Goal: Task Accomplishment & Management: Use online tool/utility

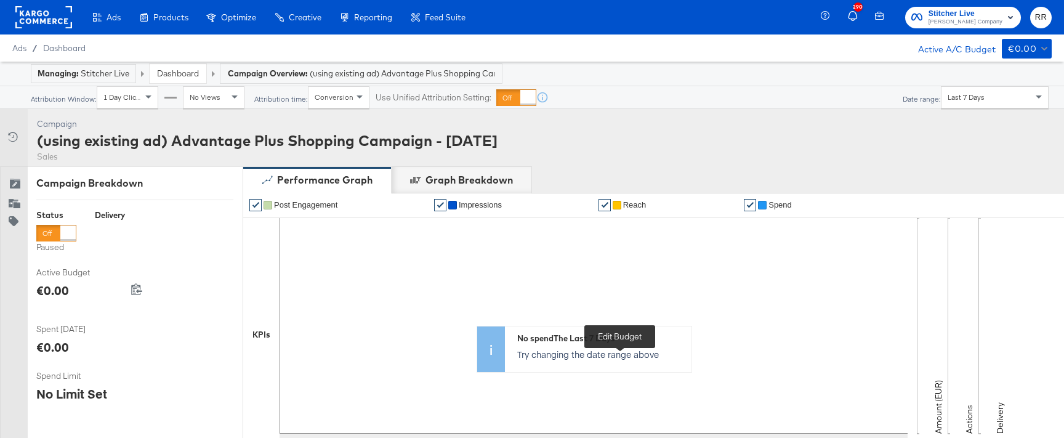
scroll to position [407, 0]
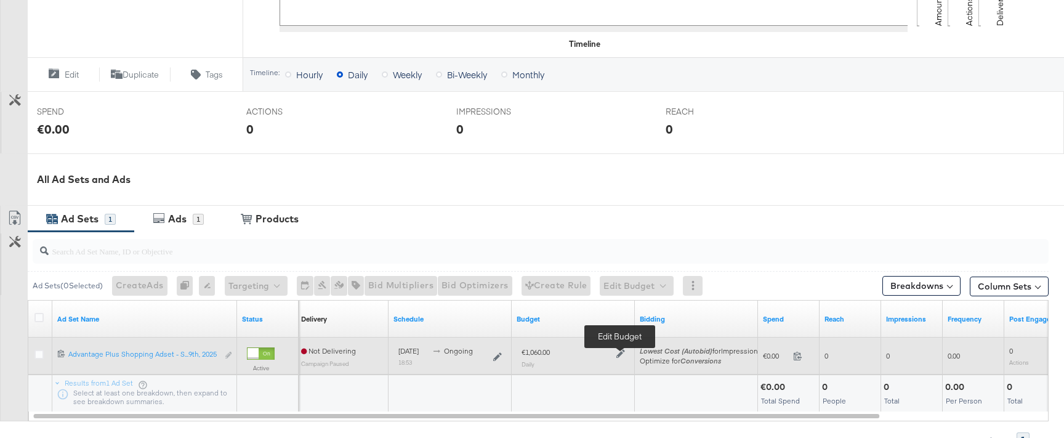
click at [619, 356] on icon at bounding box center [620, 353] width 9 height 9
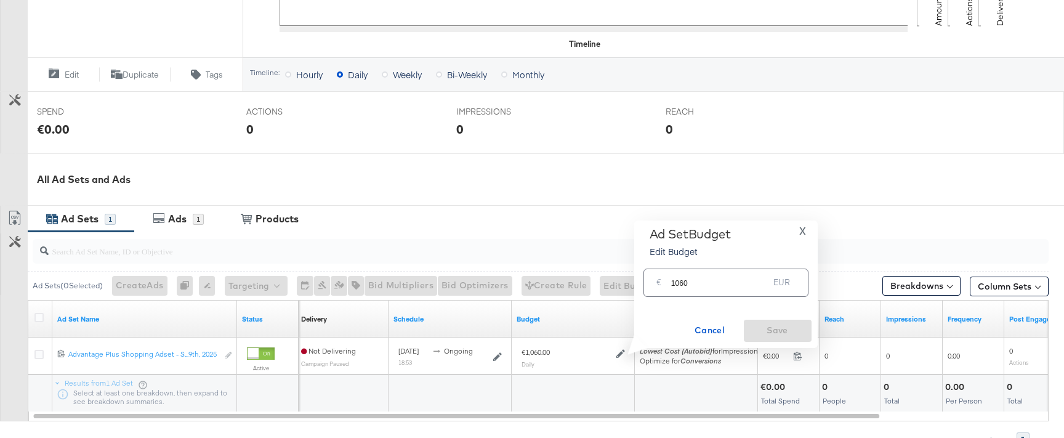
click at [713, 285] on input "1060" at bounding box center [720, 277] width 98 height 26
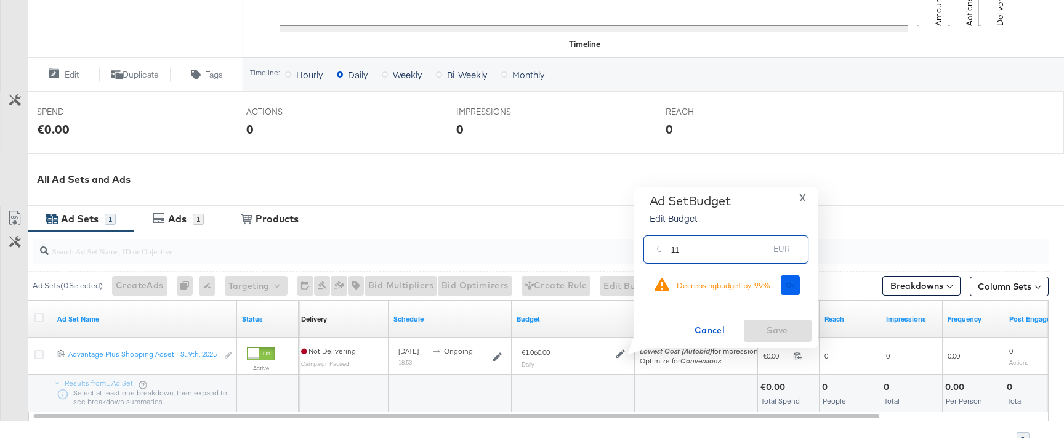
type input "11"
click at [787, 285] on span "Ok" at bounding box center [790, 285] width 10 height 9
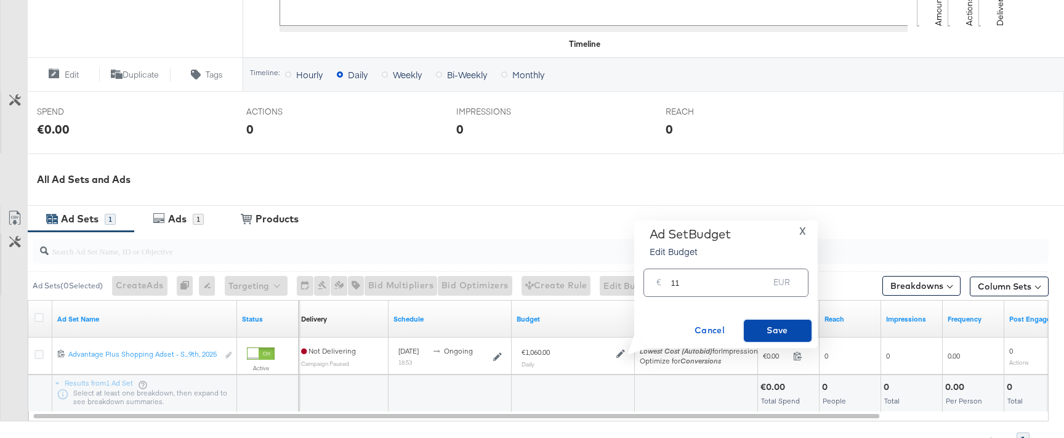
click at [783, 321] on button "Save" at bounding box center [778, 330] width 68 height 22
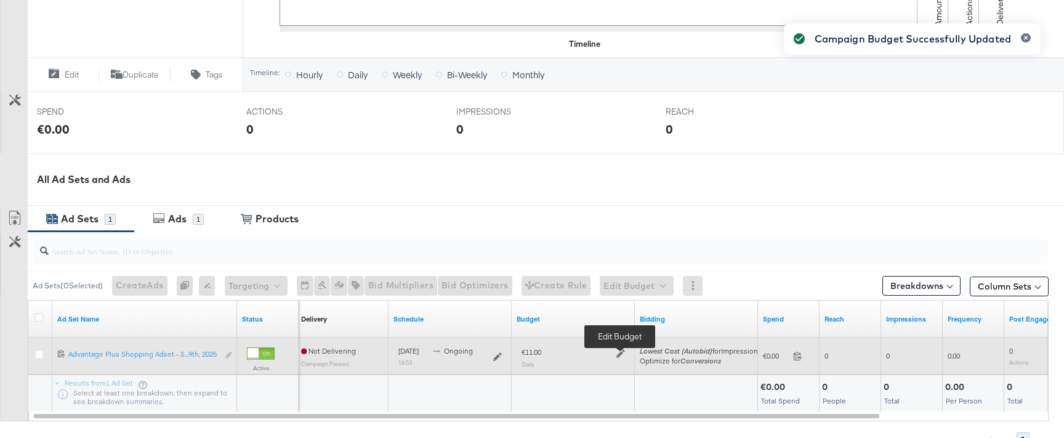
click at [618, 355] on icon at bounding box center [620, 353] width 9 height 9
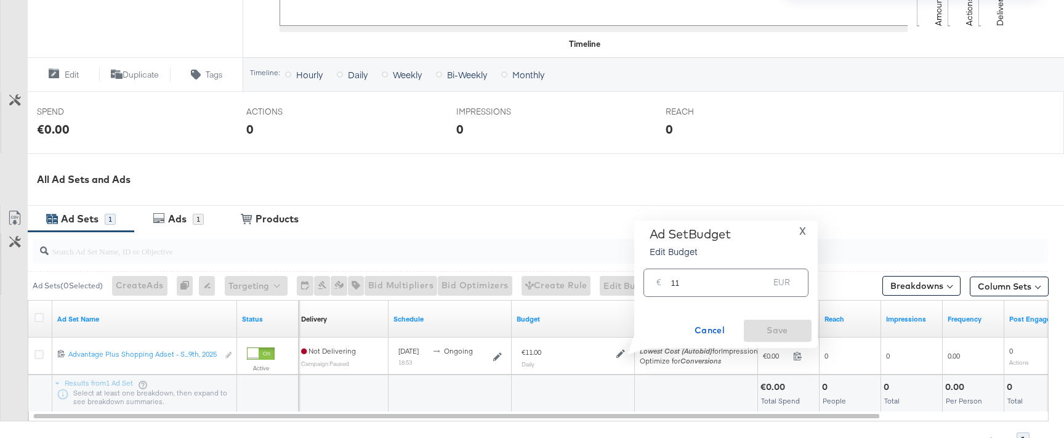
click at [689, 293] on div "€ 11 EUR" at bounding box center [725, 282] width 165 height 28
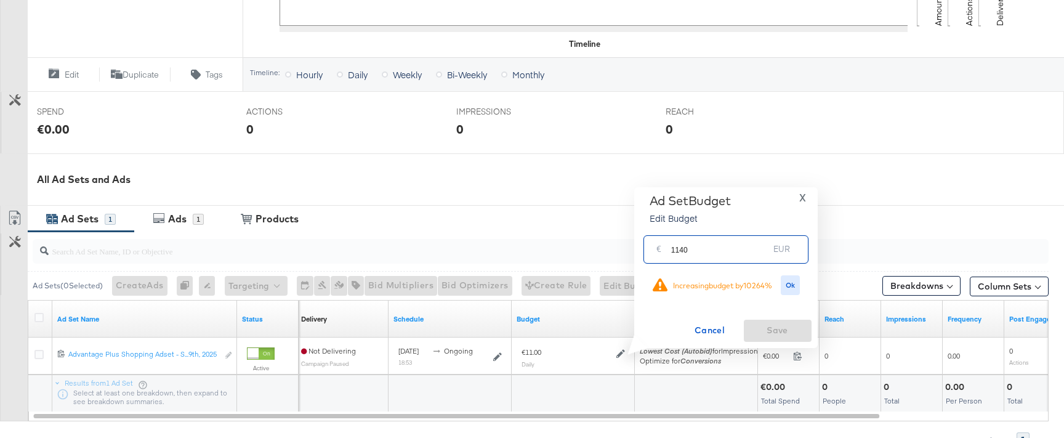
type input "1140"
click at [779, 287] on div "Ok" at bounding box center [790, 285] width 26 height 20
click at [790, 287] on span "Ok" at bounding box center [790, 285] width 10 height 9
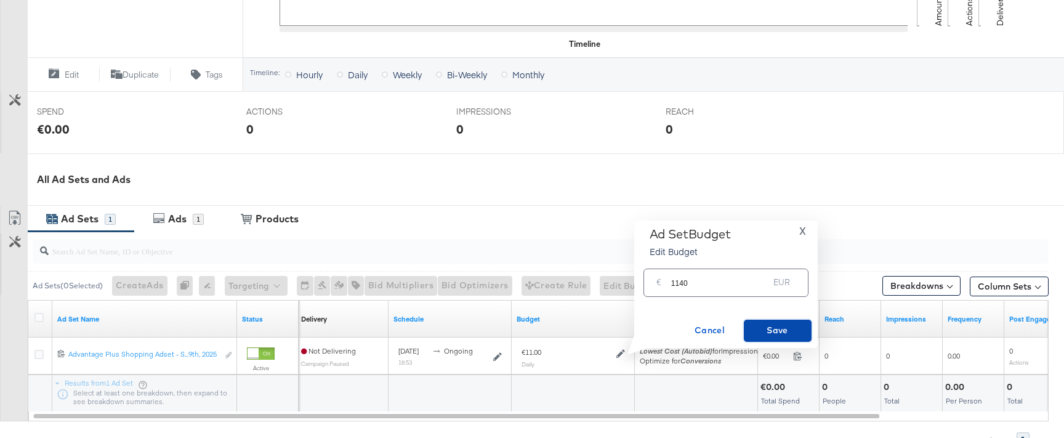
click at [777, 321] on button "Save" at bounding box center [778, 330] width 68 height 22
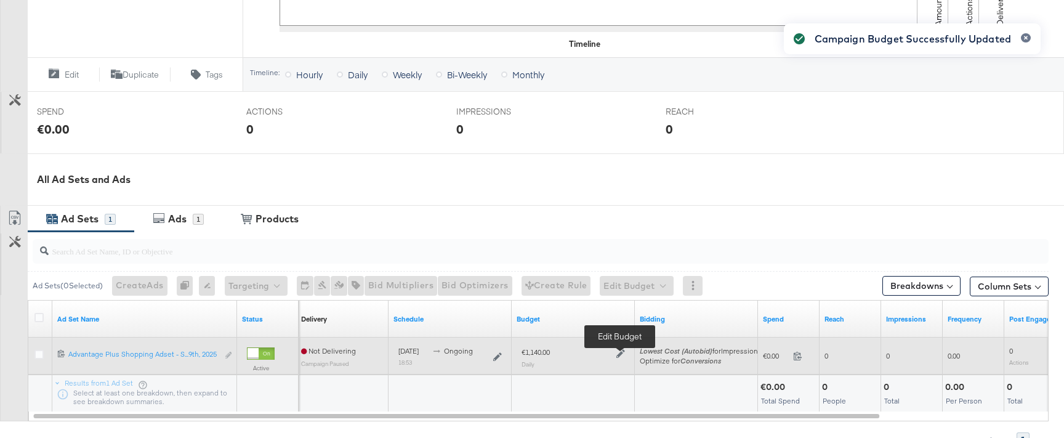
click at [620, 353] on icon at bounding box center [620, 353] width 9 height 9
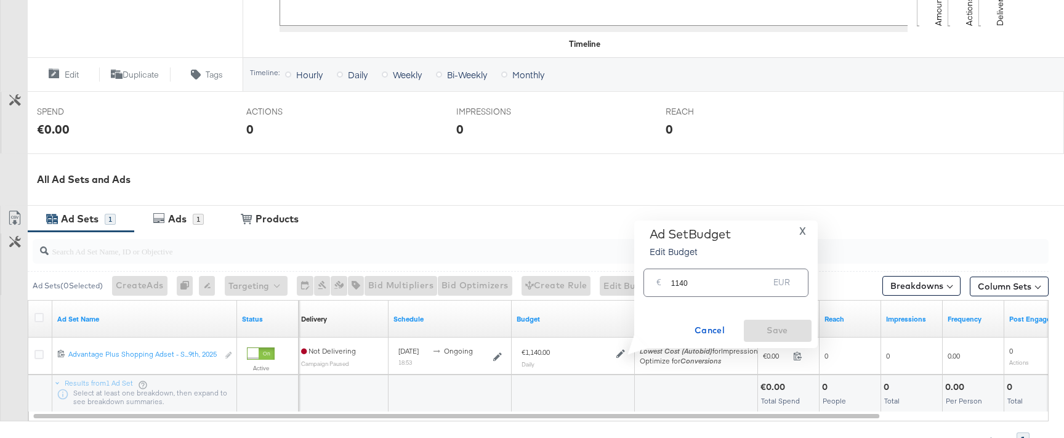
click at [699, 279] on input "1140" at bounding box center [720, 277] width 98 height 26
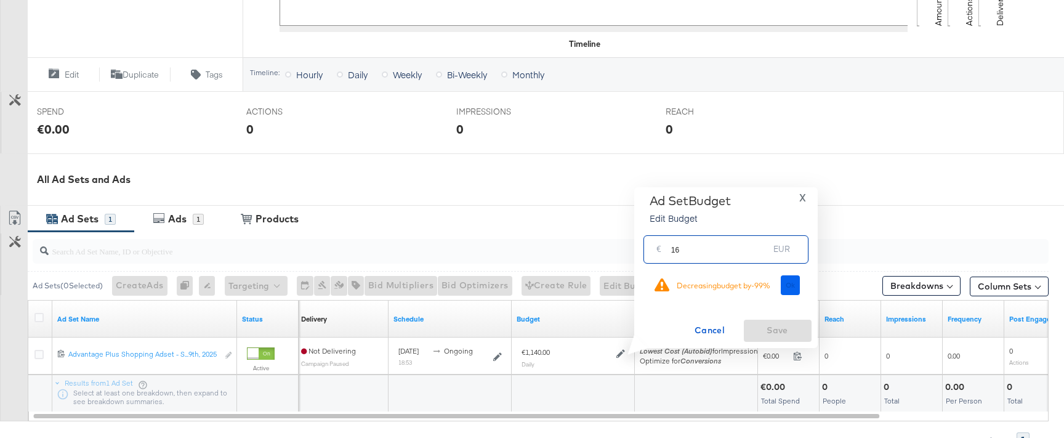
type input "16"
click at [793, 289] on button "Ok" at bounding box center [790, 285] width 20 height 20
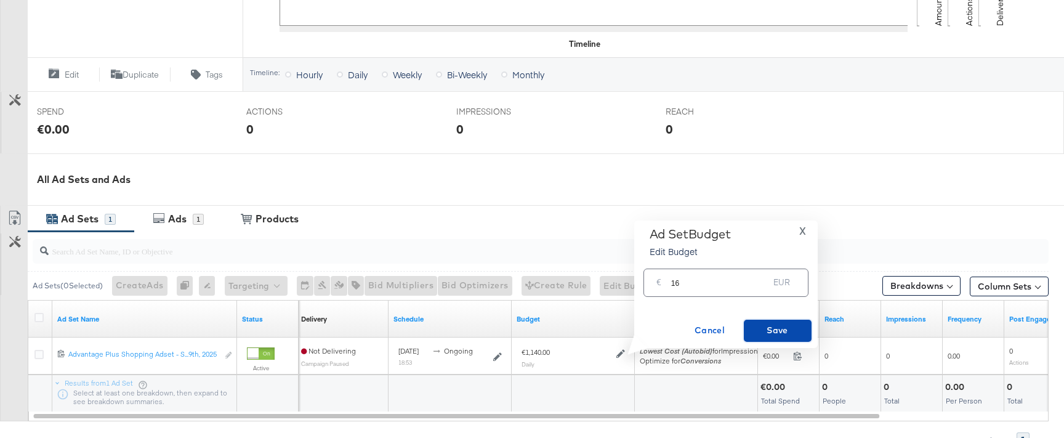
click at [798, 337] on span "Save" at bounding box center [777, 330] width 58 height 15
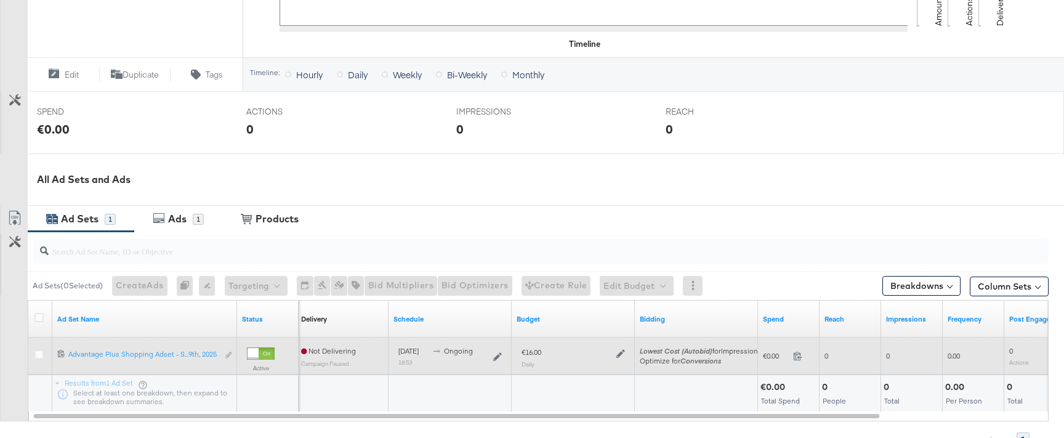
click at [614, 351] on div at bounding box center [619, 352] width 12 height 10
click at [619, 351] on icon at bounding box center [620, 353] width 9 height 9
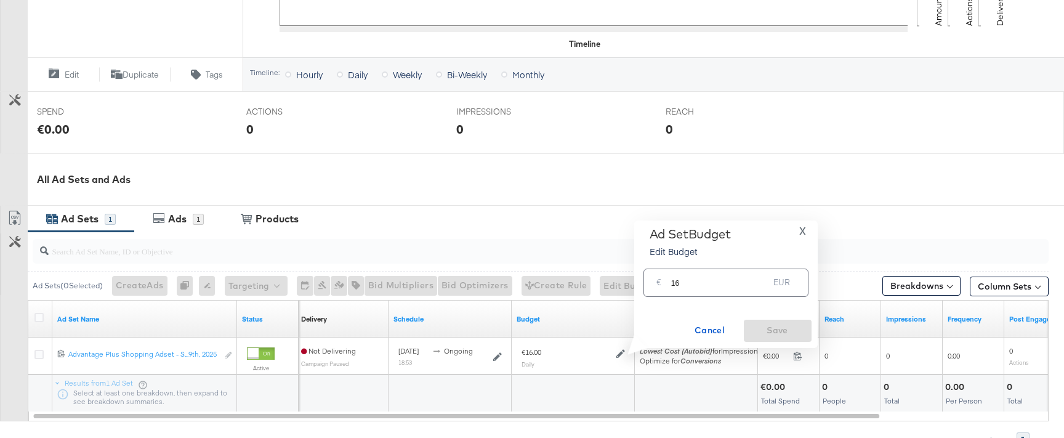
click at [685, 289] on input "16" at bounding box center [720, 277] width 98 height 26
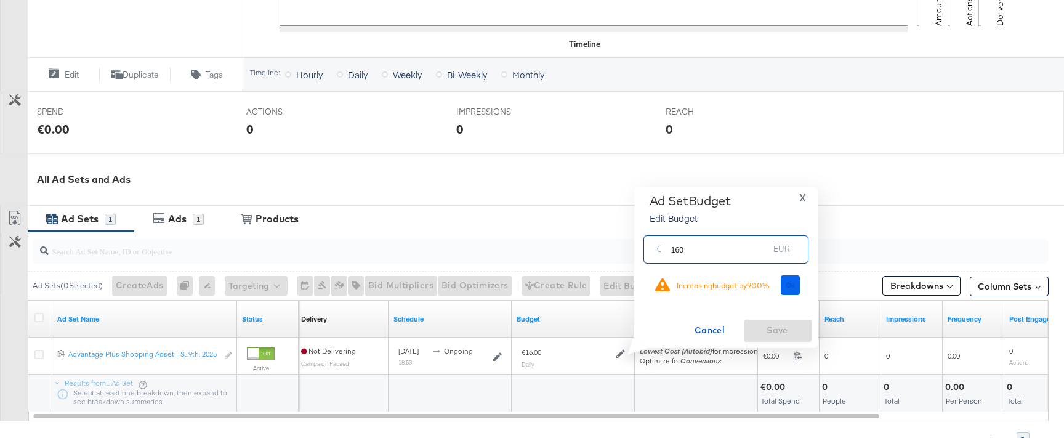
type input "160"
click at [794, 293] on button "Ok" at bounding box center [790, 285] width 20 height 20
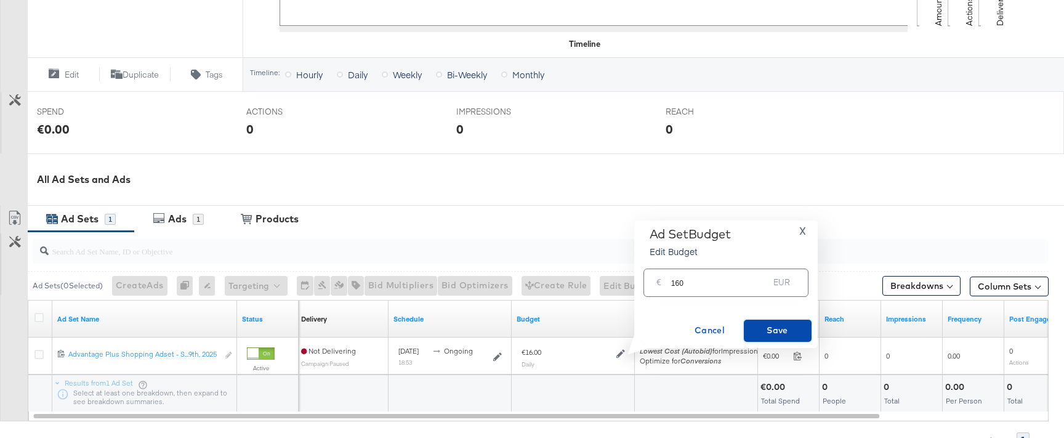
click at [776, 335] on span "Save" at bounding box center [777, 330] width 58 height 15
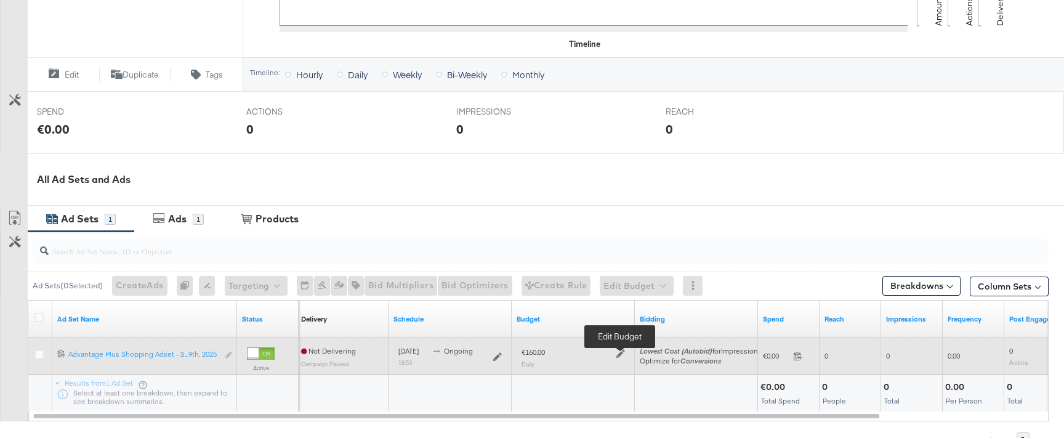
click at [620, 354] on icon at bounding box center [620, 353] width 9 height 9
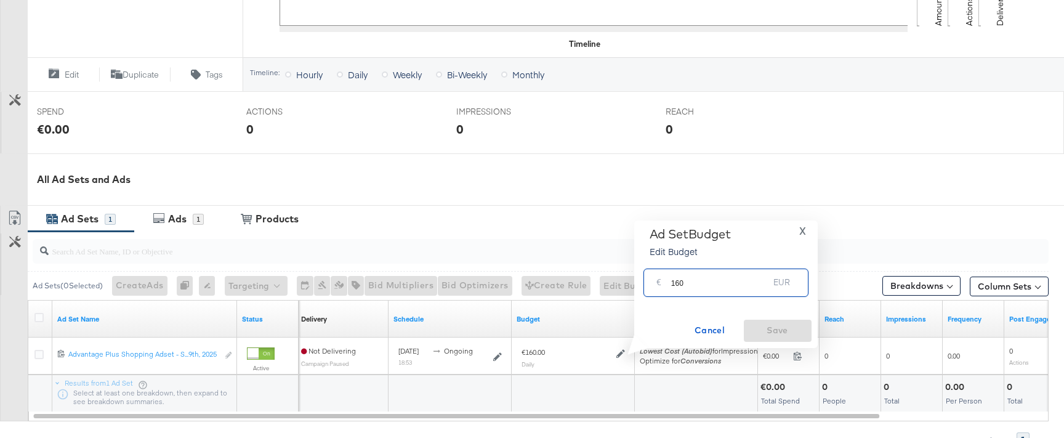
click at [696, 283] on input "160" at bounding box center [720, 277] width 98 height 26
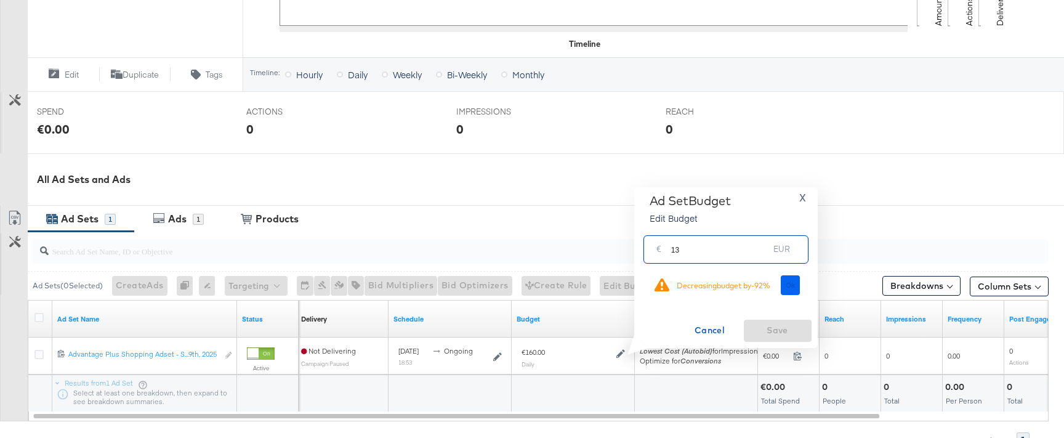
type input "13"
click at [798, 290] on button "Ok" at bounding box center [790, 285] width 20 height 20
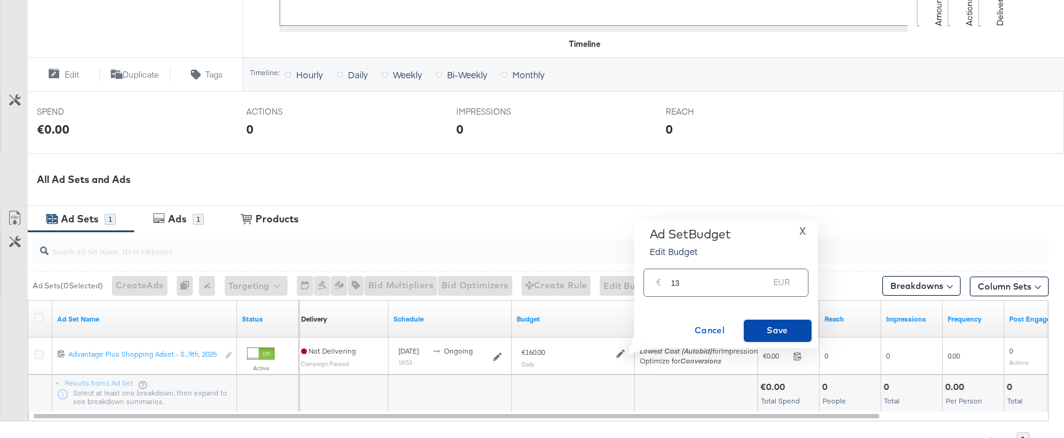
click at [782, 332] on span "Save" at bounding box center [777, 330] width 58 height 15
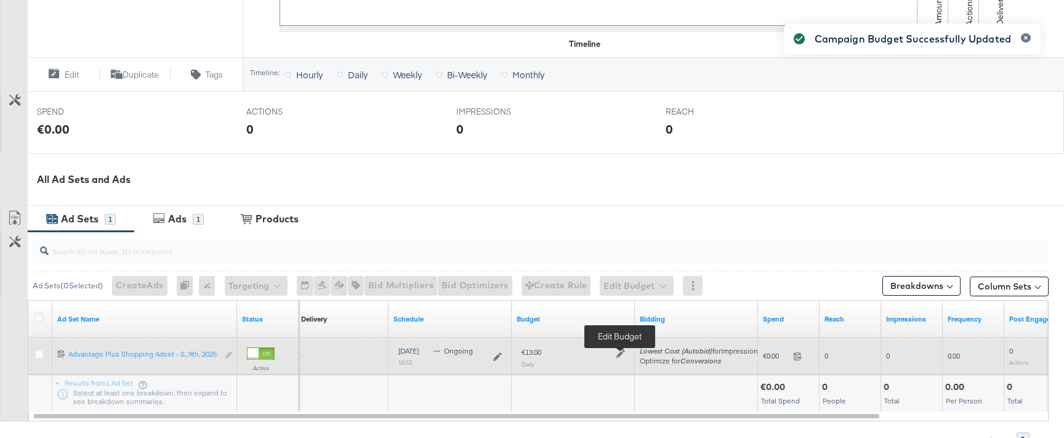
click at [617, 353] on icon at bounding box center [620, 353] width 9 height 9
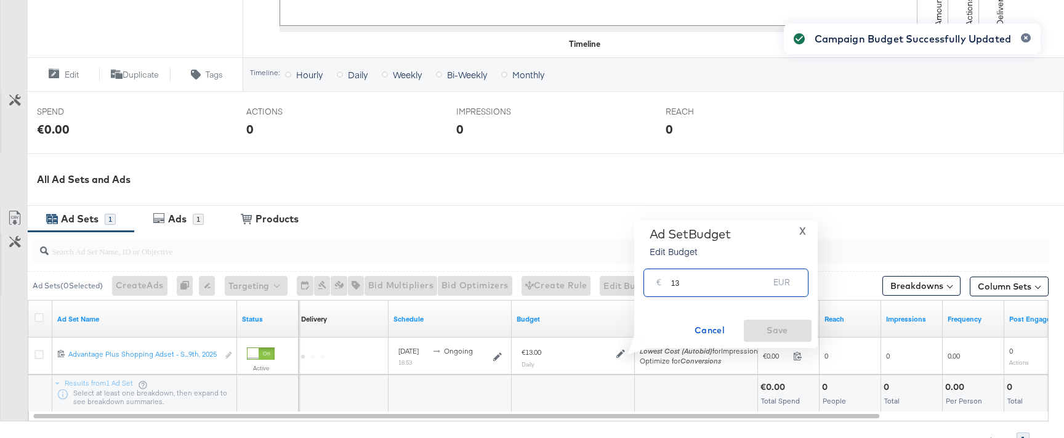
click at [697, 284] on input "13" at bounding box center [720, 277] width 98 height 26
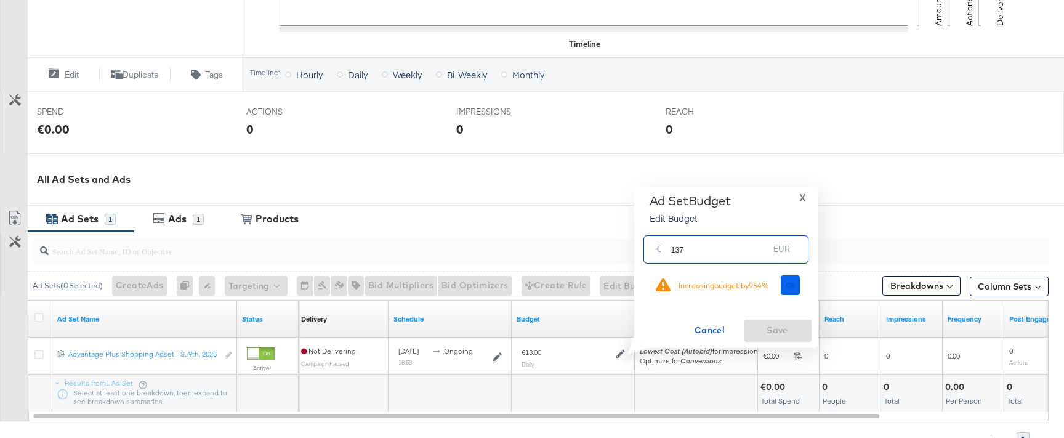
type input "137"
click at [795, 285] on button "Ok" at bounding box center [790, 285] width 20 height 20
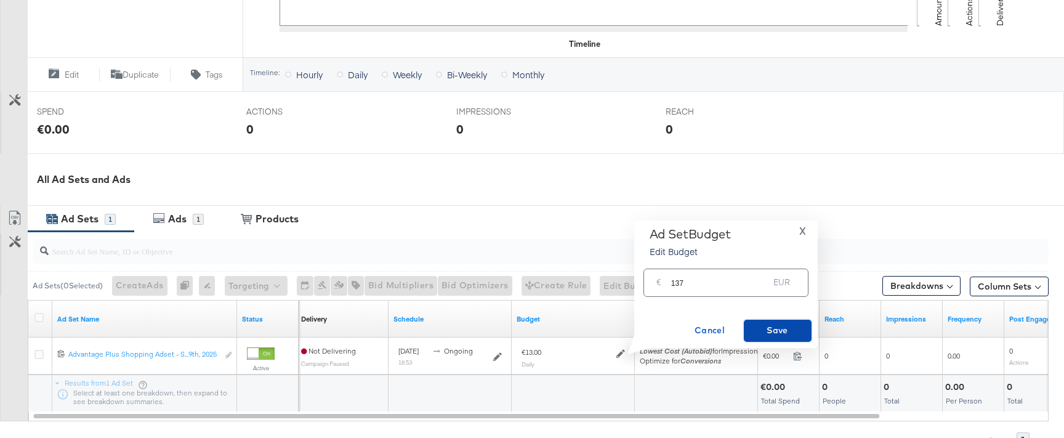
click at [773, 335] on span "Save" at bounding box center [777, 330] width 58 height 15
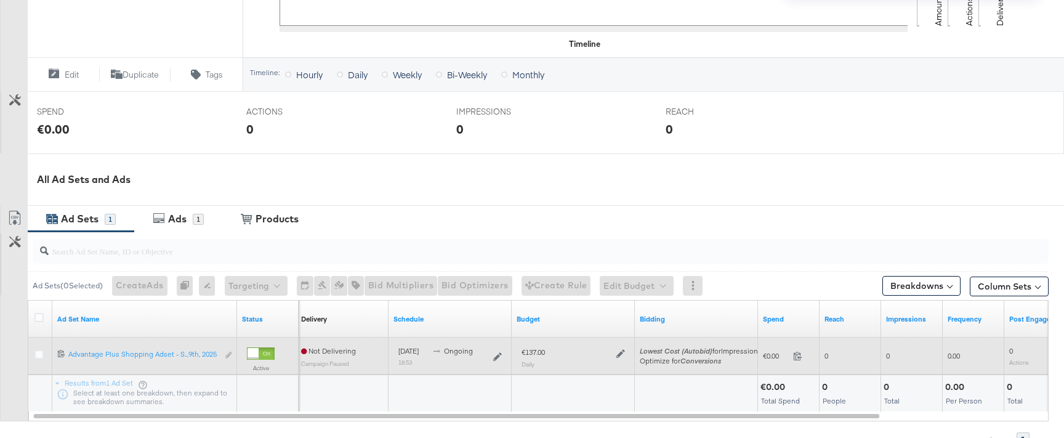
click at [614, 351] on div at bounding box center [619, 352] width 12 height 10
click at [620, 353] on icon at bounding box center [620, 353] width 9 height 9
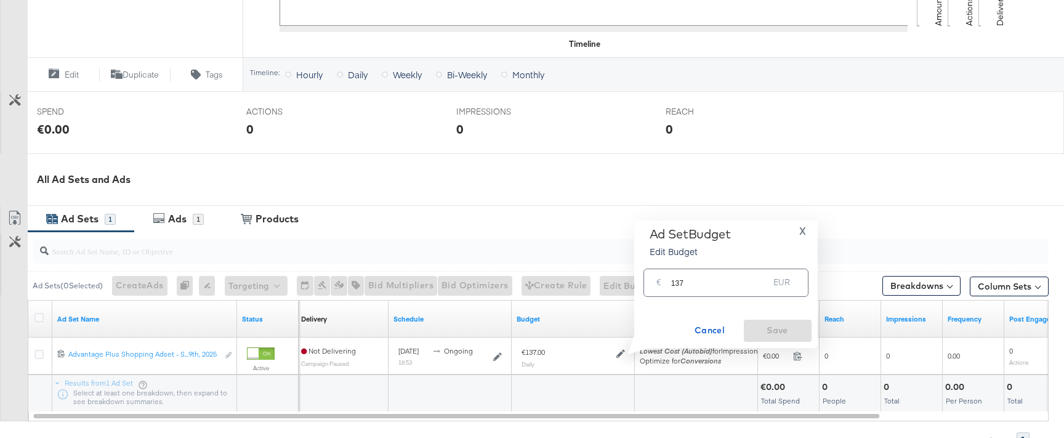
click at [700, 278] on input "137" at bounding box center [720, 277] width 98 height 26
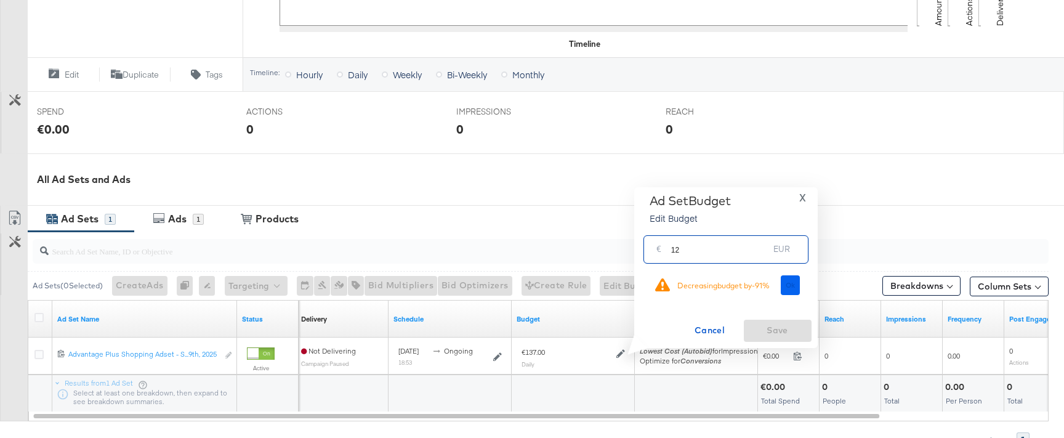
type input "12"
click at [793, 288] on span "Ok" at bounding box center [790, 285] width 10 height 9
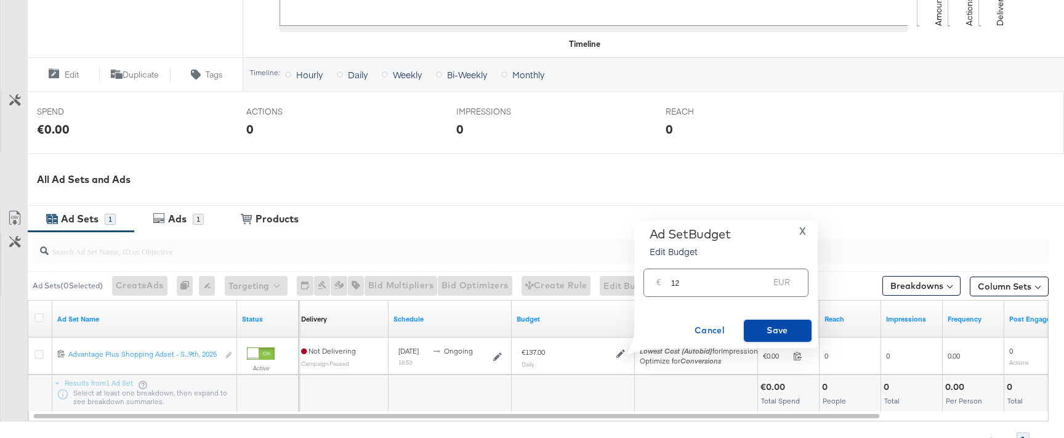
click at [780, 327] on span "Save" at bounding box center [777, 330] width 58 height 15
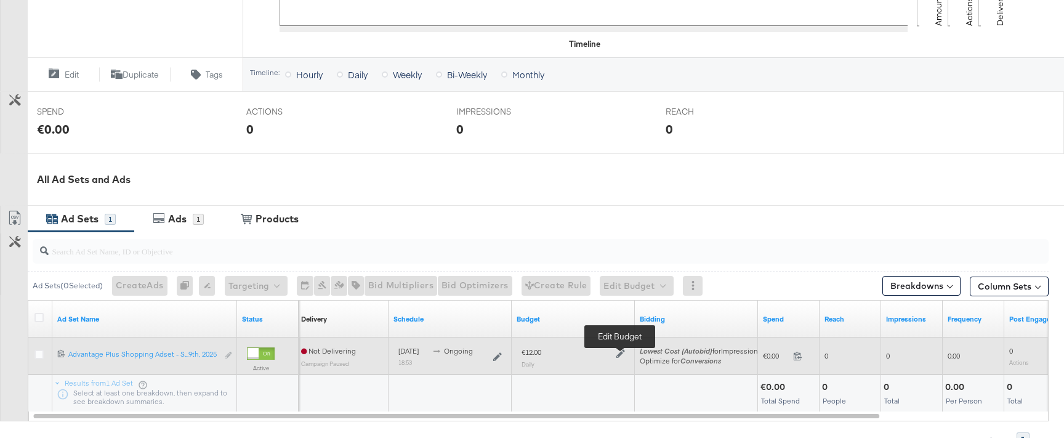
click at [620, 353] on icon at bounding box center [620, 353] width 9 height 9
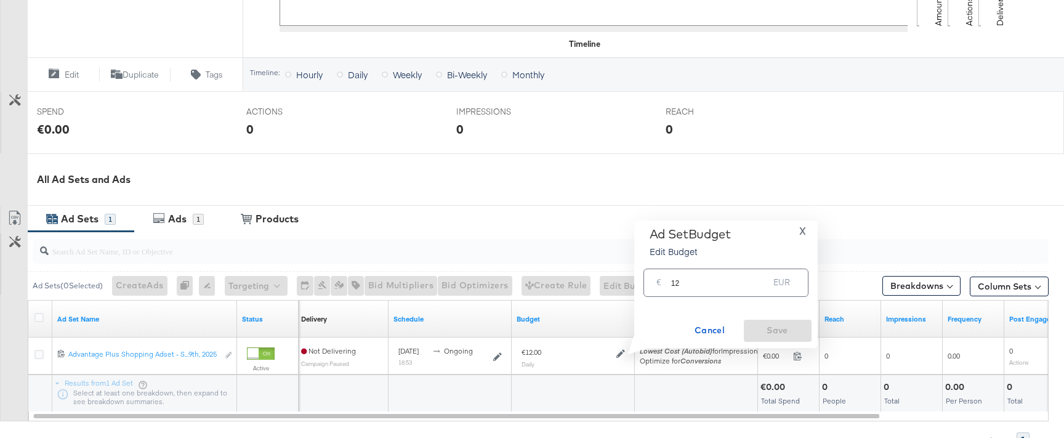
click at [680, 286] on input "12" at bounding box center [720, 277] width 98 height 26
click at [732, 280] on input "12" at bounding box center [720, 277] width 98 height 26
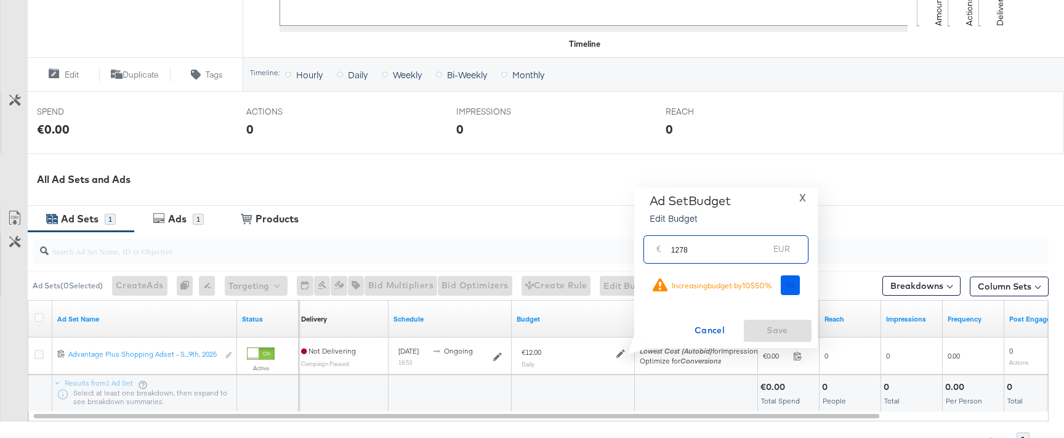
type input "1278"
click at [788, 282] on span "Ok" at bounding box center [790, 285] width 10 height 9
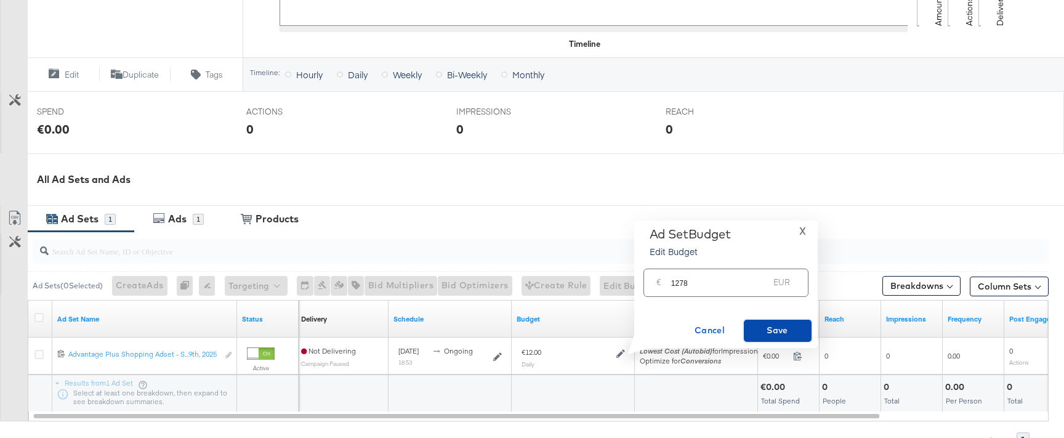
click at [781, 325] on span "Save" at bounding box center [777, 330] width 58 height 15
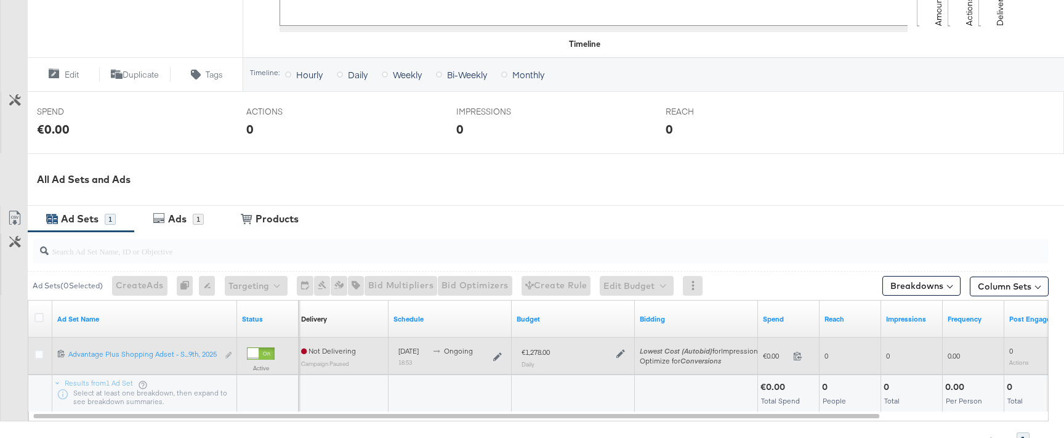
click at [614, 352] on div at bounding box center [619, 352] width 12 height 10
click at [618, 353] on icon at bounding box center [620, 353] width 9 height 9
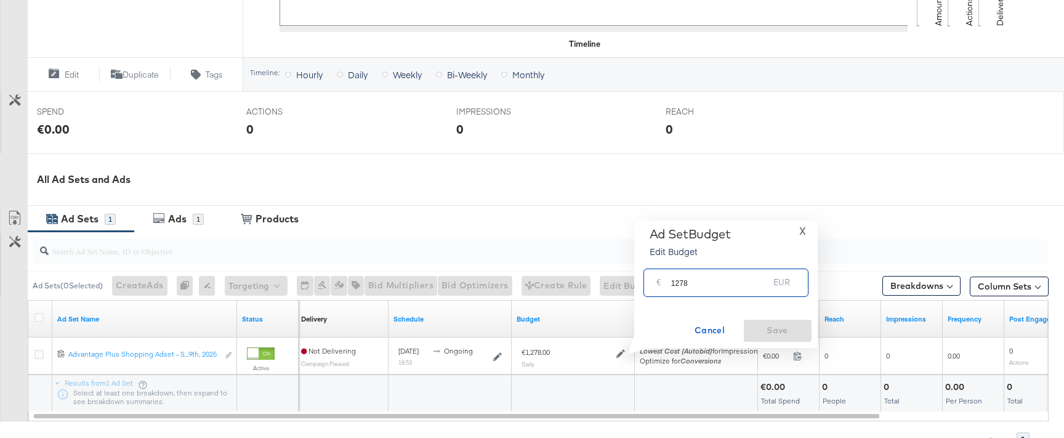
drag, startPoint x: 677, startPoint y: 285, endPoint x: 705, endPoint y: 285, distance: 28.3
click at [697, 285] on input "1278" at bounding box center [720, 277] width 98 height 26
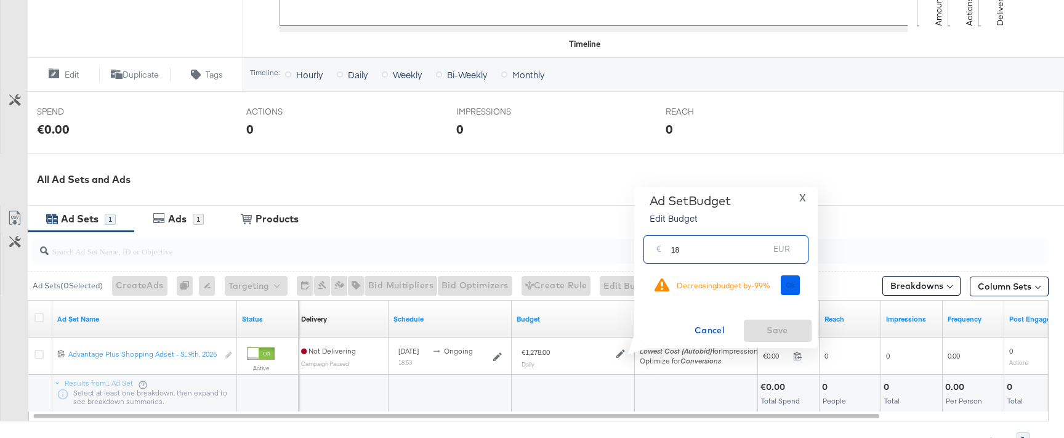
type input "18"
click at [790, 281] on span "Ok" at bounding box center [790, 285] width 10 height 9
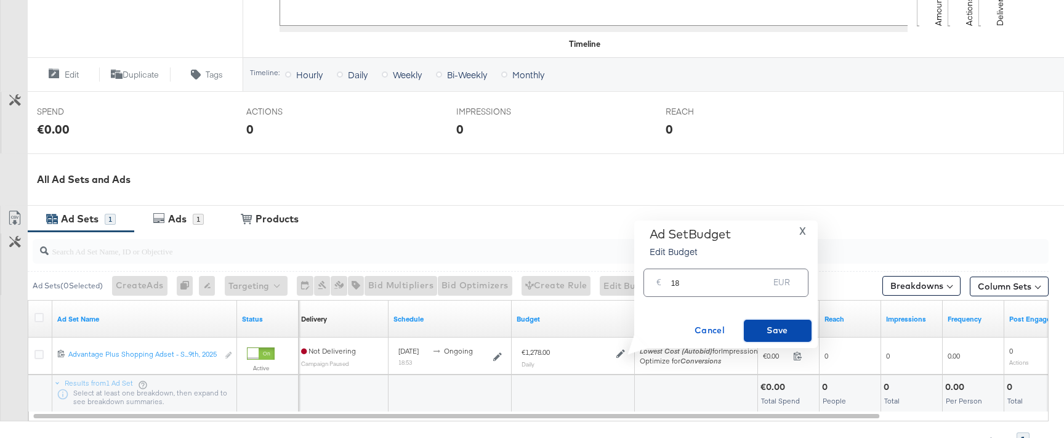
click at [778, 326] on span "Save" at bounding box center [777, 330] width 58 height 15
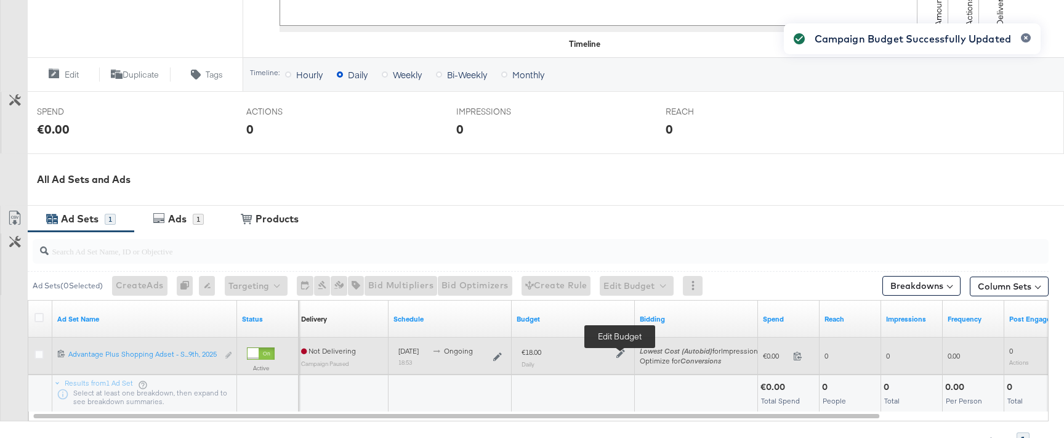
click at [617, 351] on icon at bounding box center [620, 353] width 9 height 9
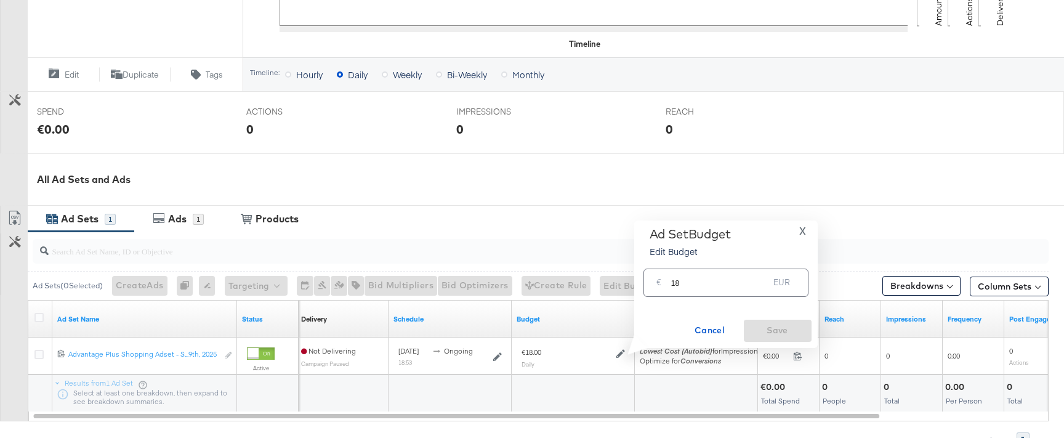
click at [681, 280] on input "18" at bounding box center [720, 277] width 98 height 26
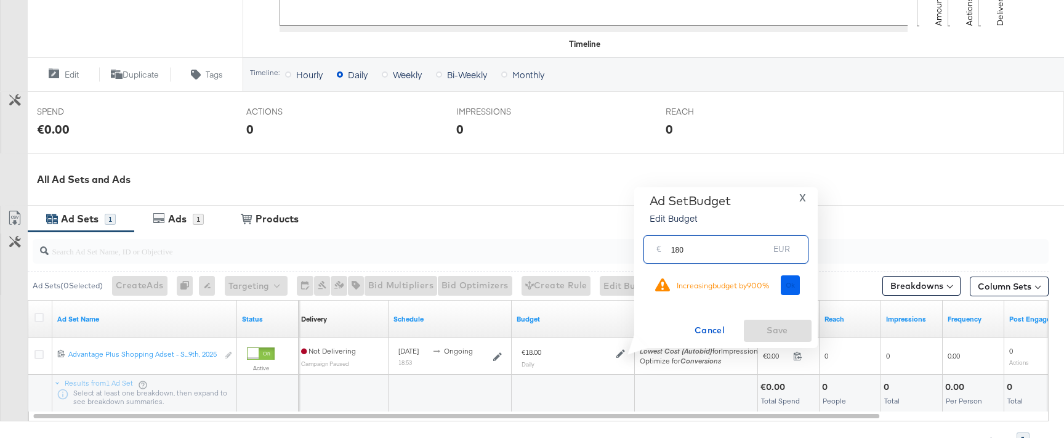
type input "180"
click at [795, 285] on span "Ok" at bounding box center [790, 285] width 10 height 9
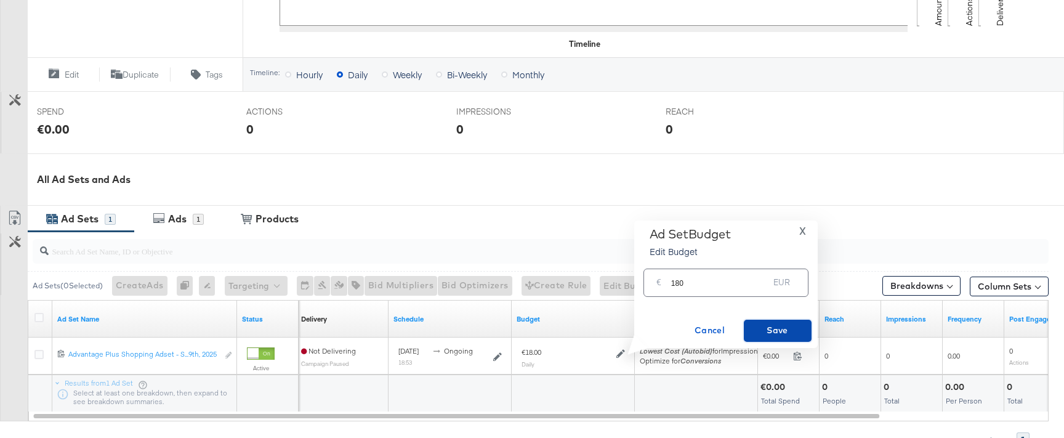
click at [777, 331] on span "Save" at bounding box center [777, 330] width 58 height 15
